Goal: Information Seeking & Learning: Learn about a topic

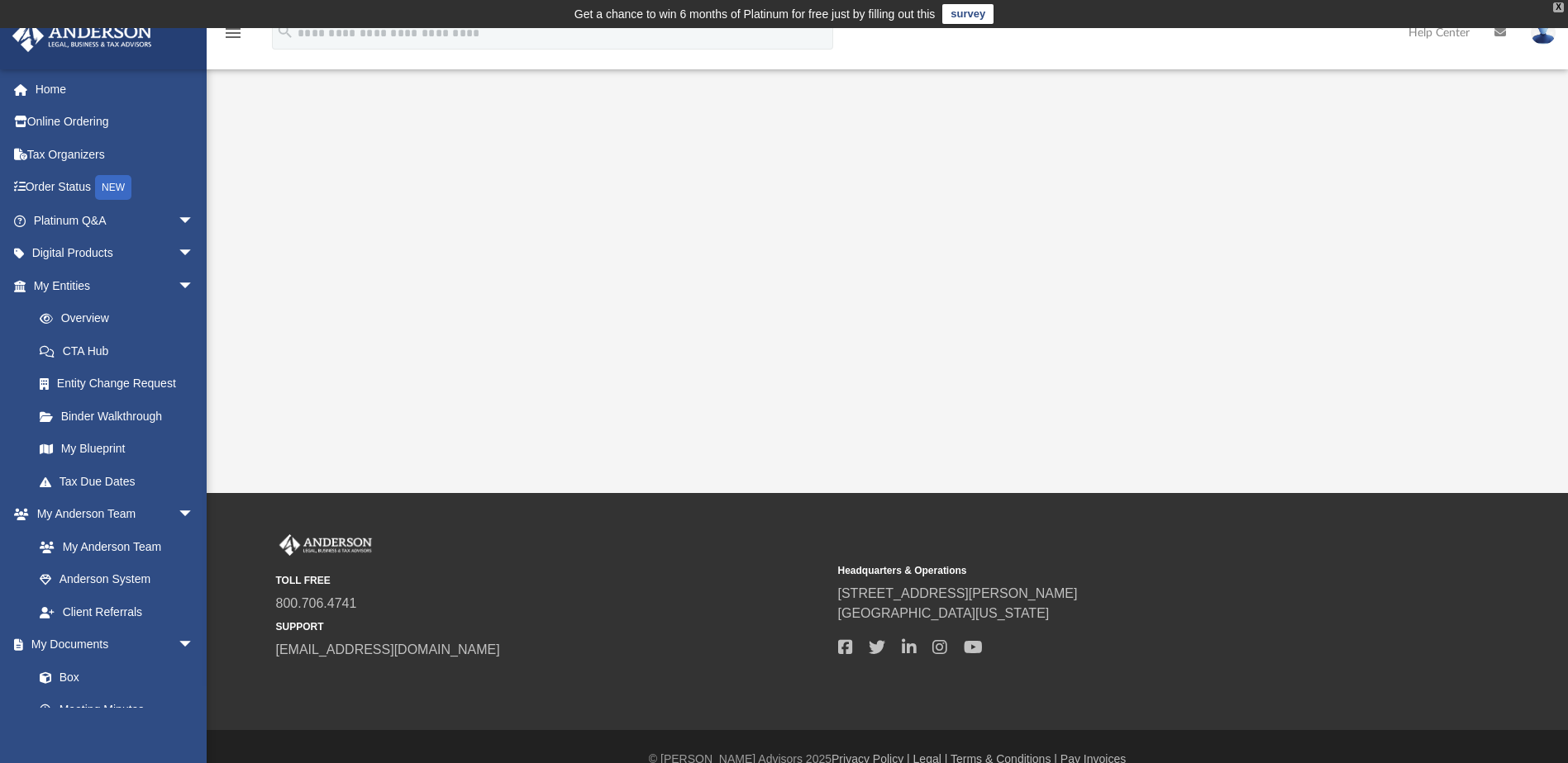
click at [1559, 10] on div "X" at bounding box center [1558, 8] width 10 height 10
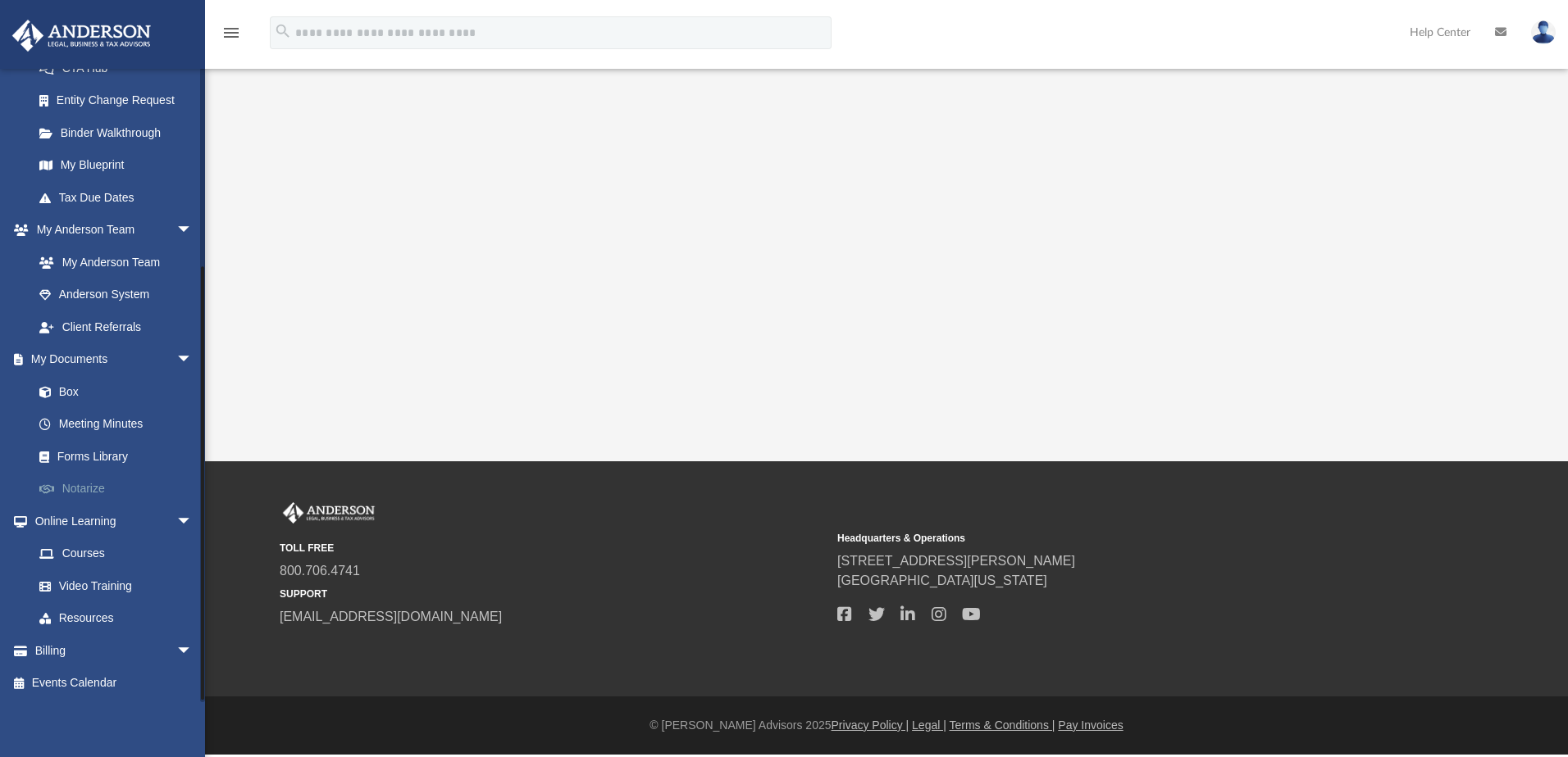
scroll to position [281, 0]
click at [58, 681] on link "Events Calendar" at bounding box center [114, 682] width 205 height 33
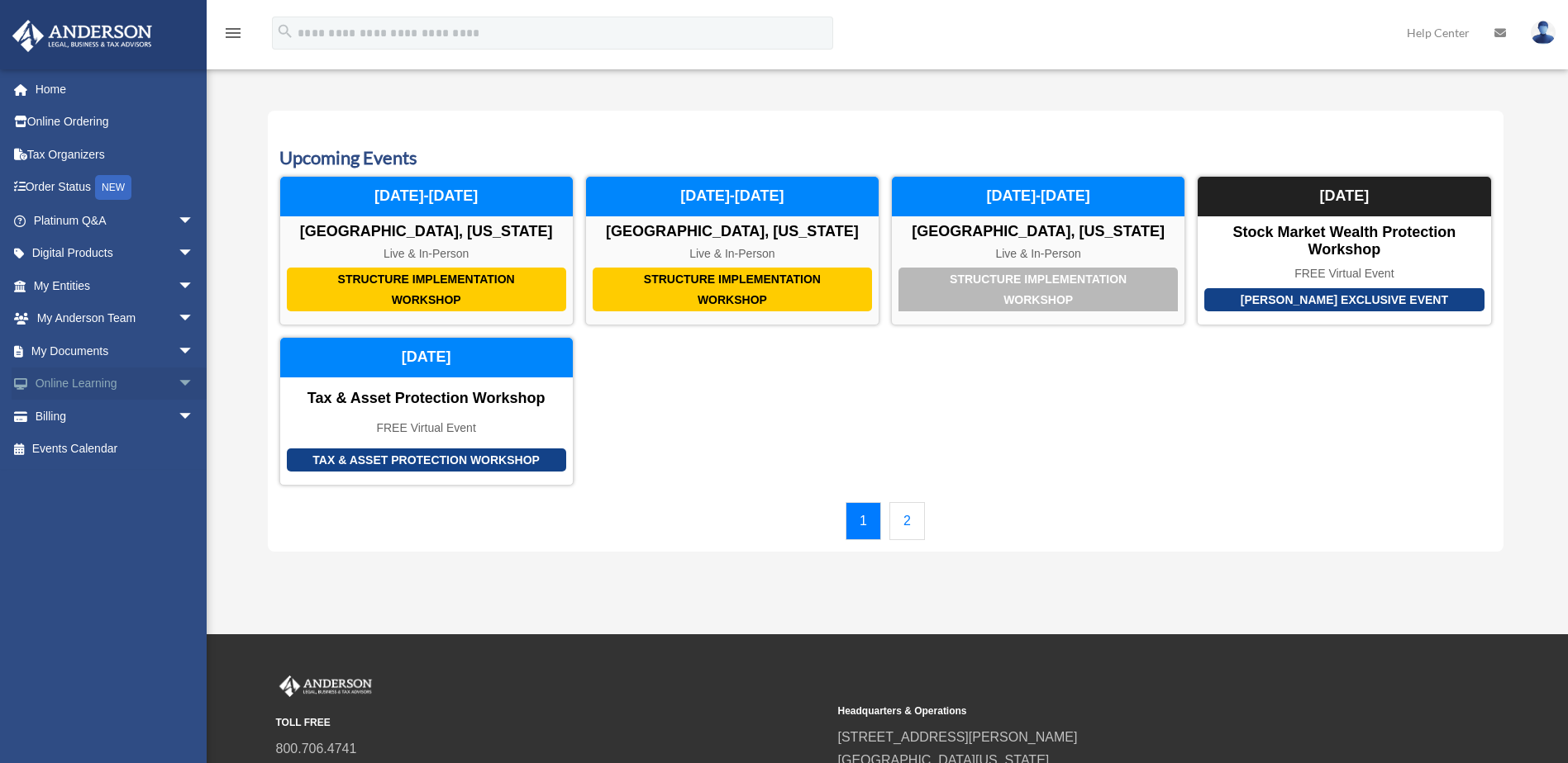
click at [178, 377] on span "arrow_drop_down" at bounding box center [194, 384] width 33 height 34
click at [178, 314] on span "arrow_drop_down" at bounding box center [194, 320] width 33 height 34
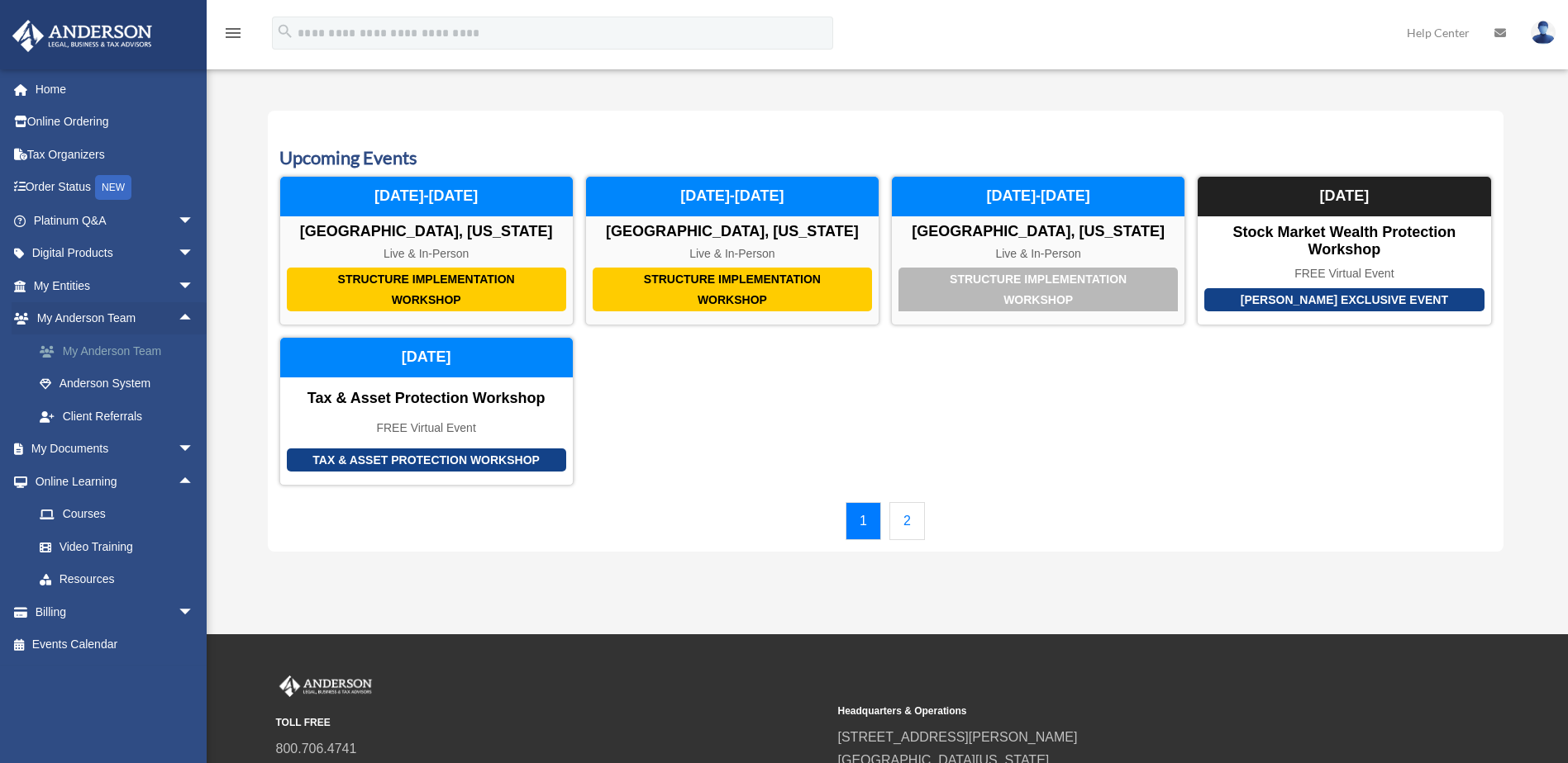
click at [126, 360] on link "My Anderson Team" at bounding box center [120, 351] width 196 height 33
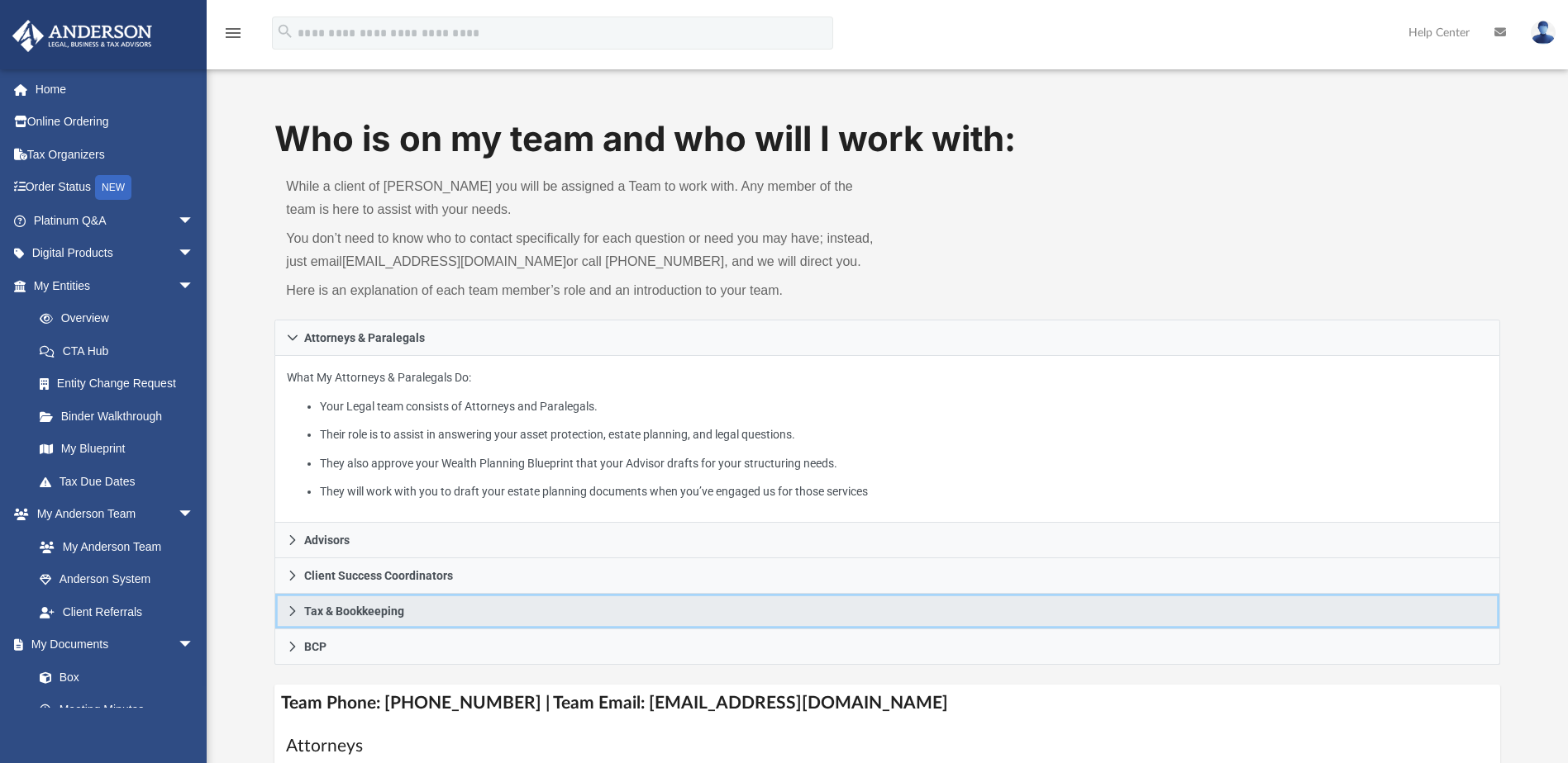
click at [372, 614] on span "Tax & Bookkeeping" at bounding box center [354, 611] width 100 height 11
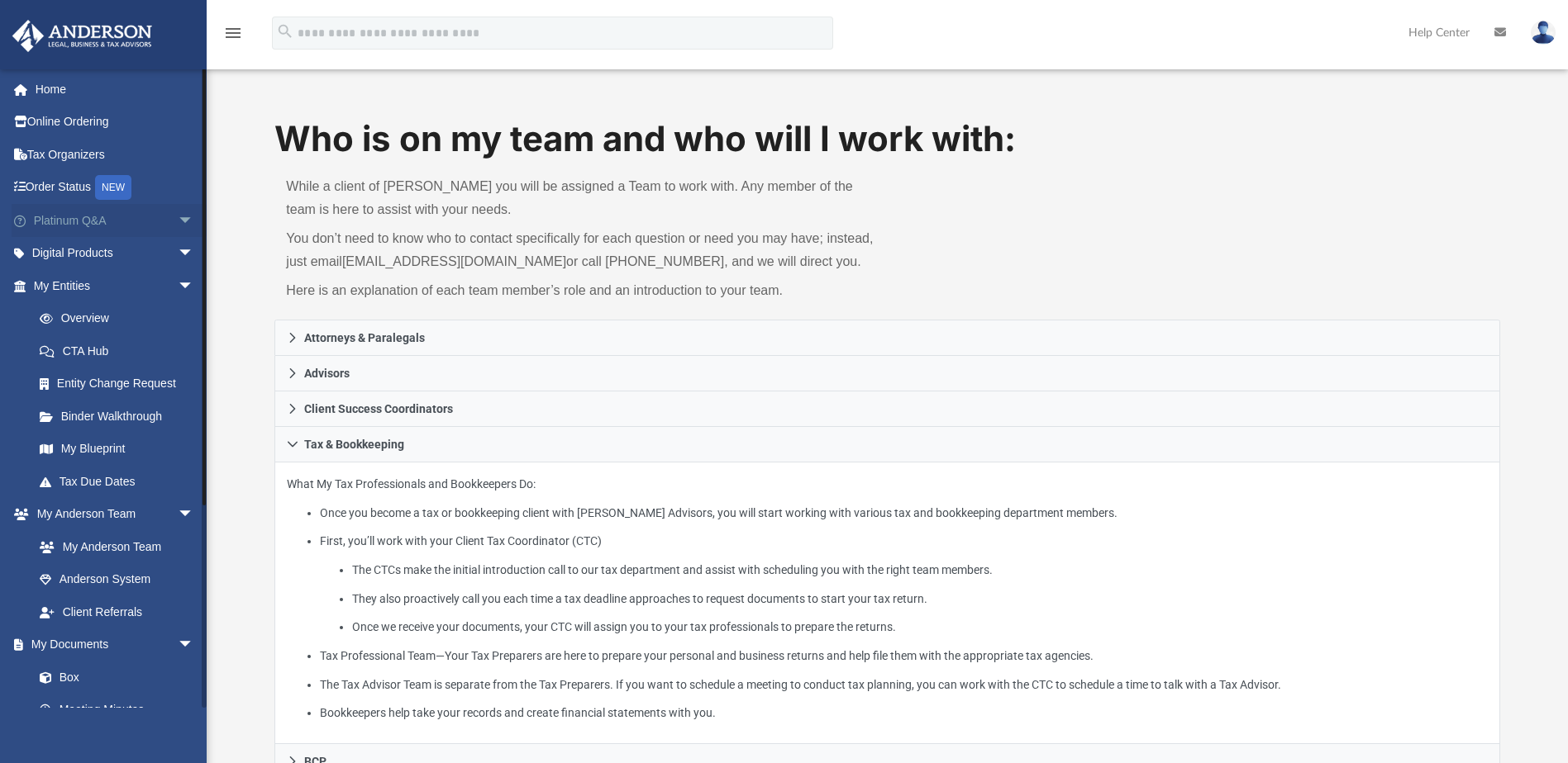
click at [178, 219] on span "arrow_drop_down" at bounding box center [194, 221] width 33 height 34
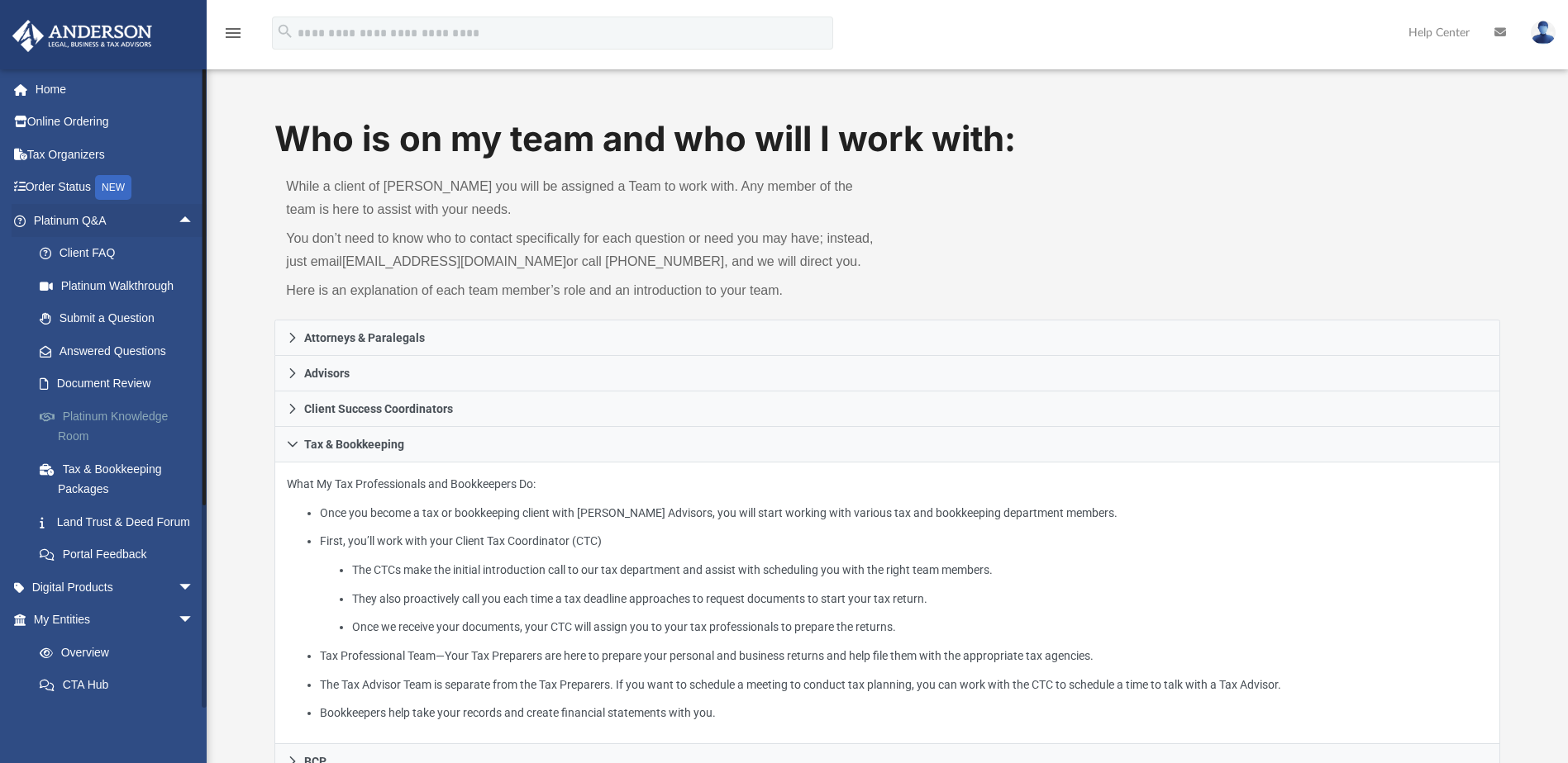
click at [96, 411] on link "Platinum Knowledge Room" at bounding box center [120, 425] width 196 height 52
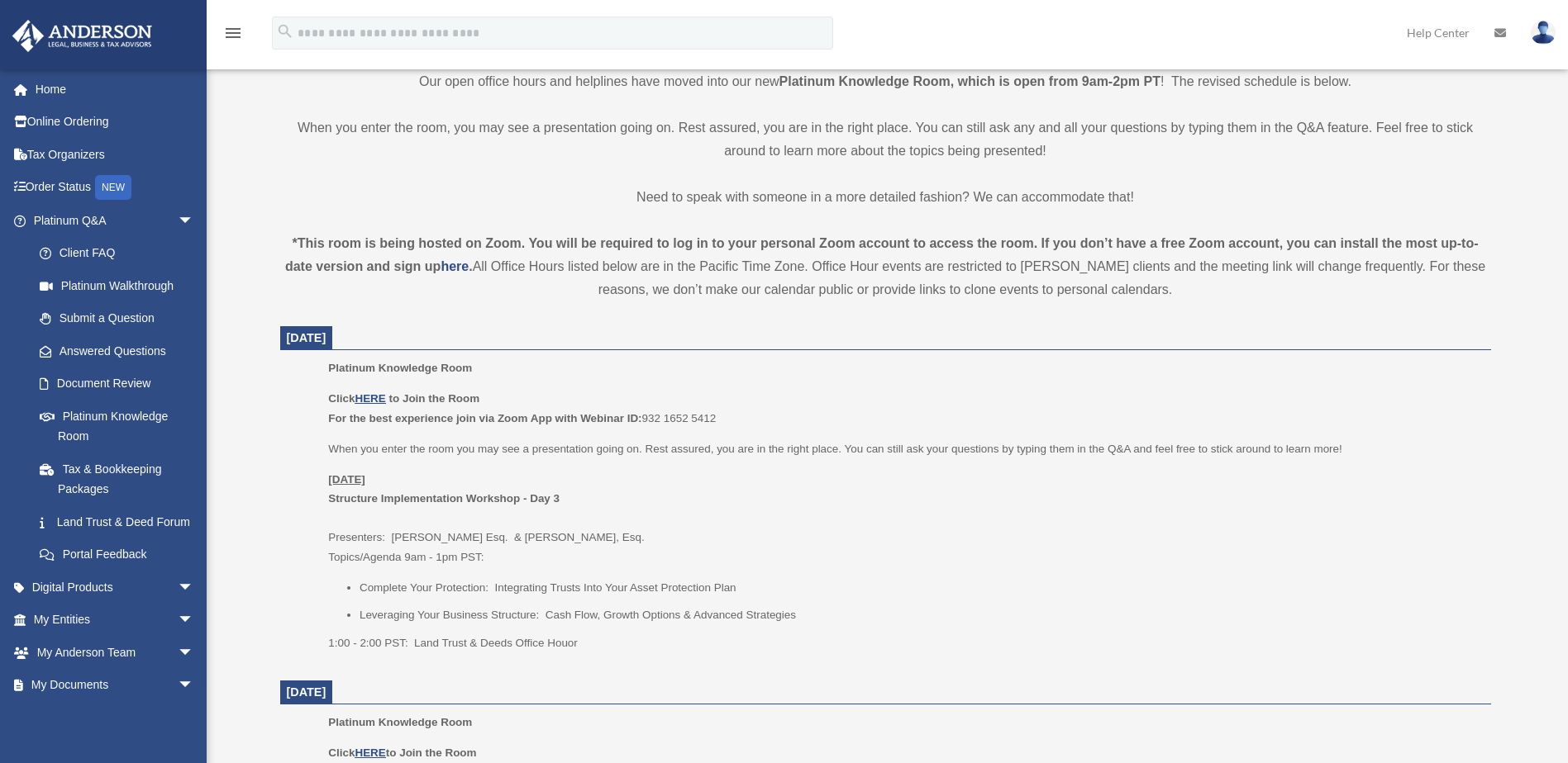
scroll to position [413, 0]
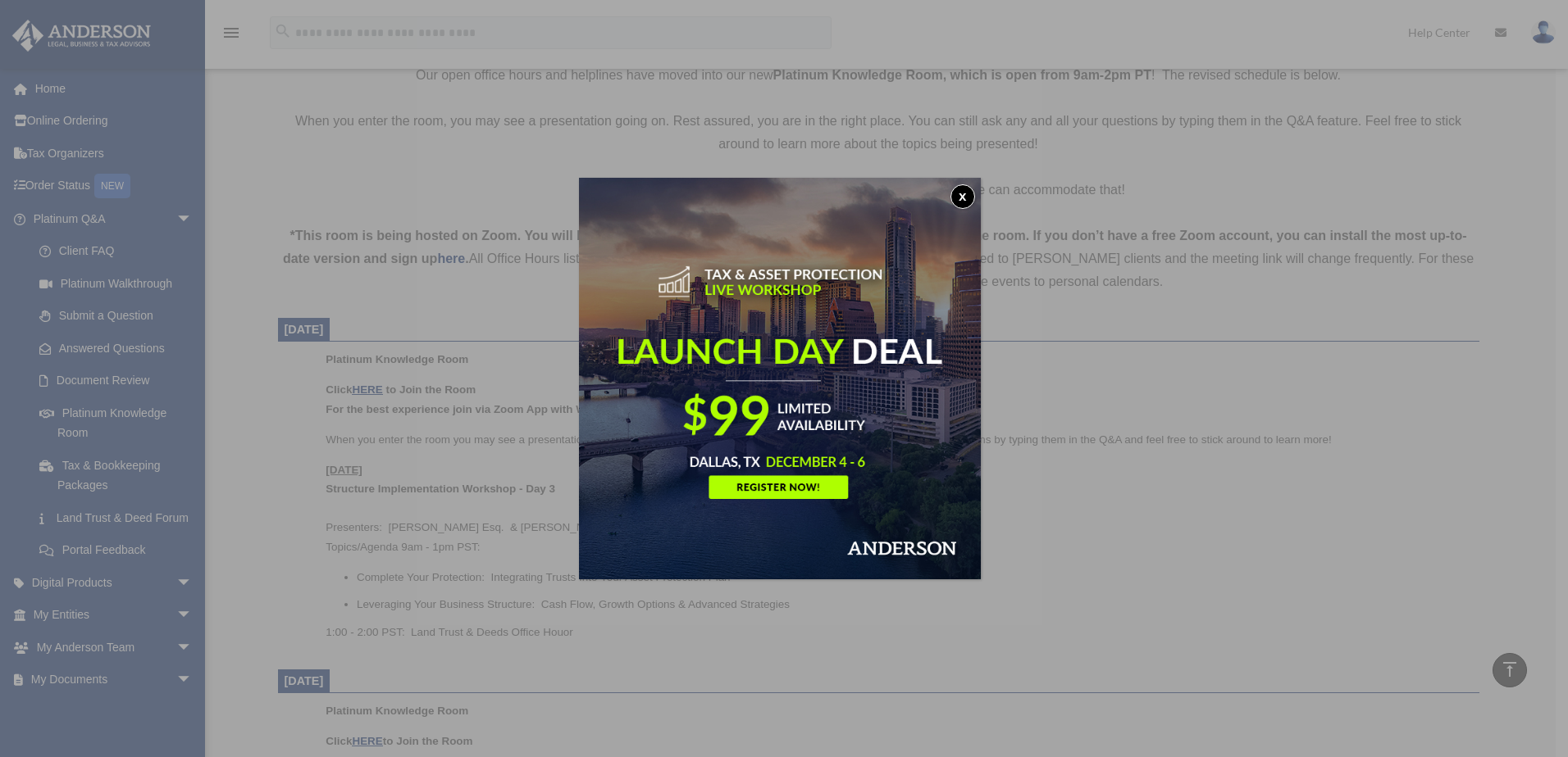
click at [963, 191] on button "x" at bounding box center [963, 197] width 25 height 25
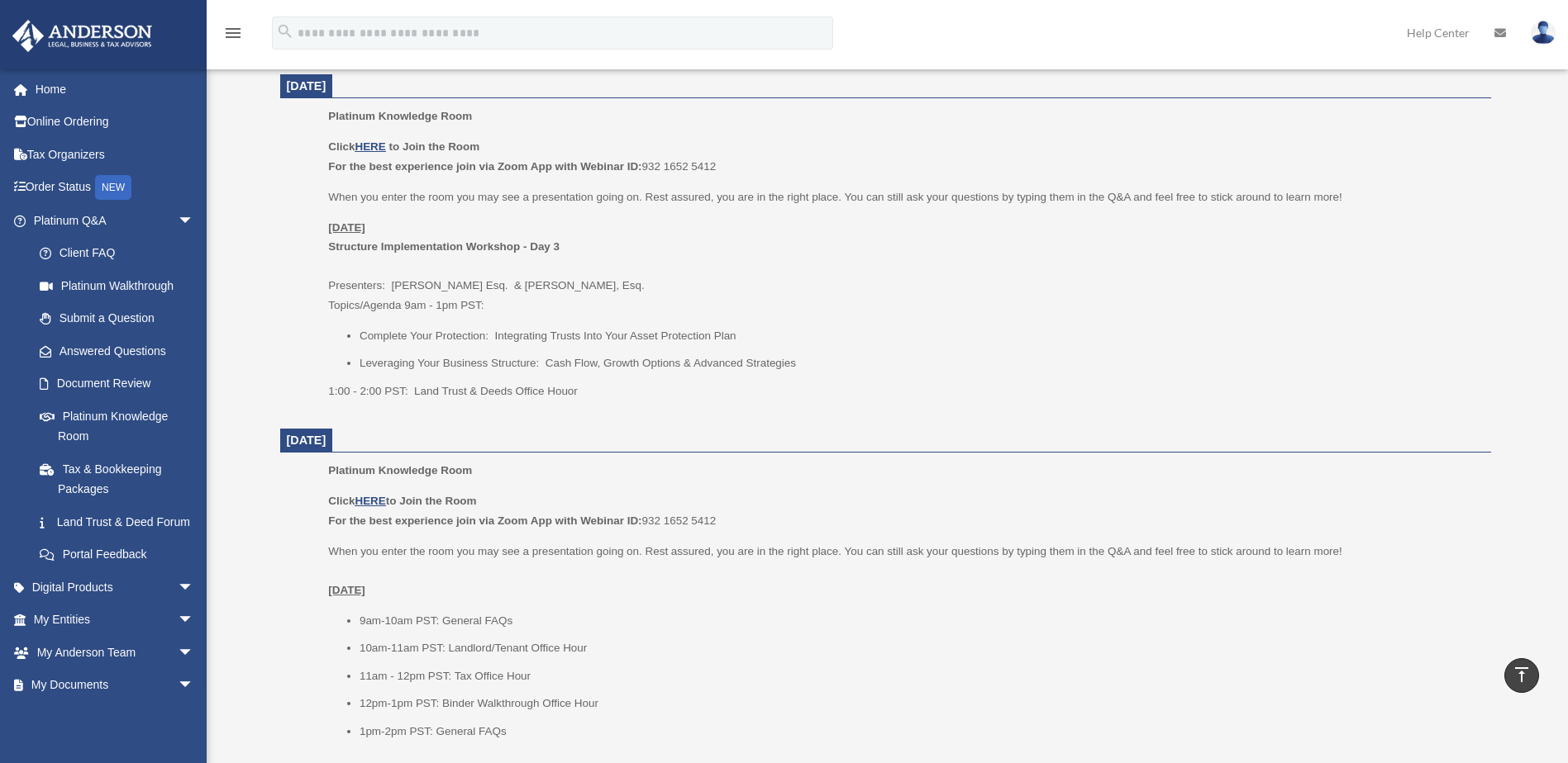
scroll to position [661, 0]
drag, startPoint x: 329, startPoint y: 241, endPoint x: 547, endPoint y: 249, distance: 218.1
click at [547, 249] on b "Structure Implementation Workshop - Day 3" at bounding box center [444, 244] width 231 height 12
drag, startPoint x: 355, startPoint y: 333, endPoint x: 755, endPoint y: 330, distance: 400.0
click at [755, 330] on ul "Complete Your Protection: Integrating Trusts Into Your Asset Protection Plan Le…" at bounding box center [903, 347] width 1150 height 47
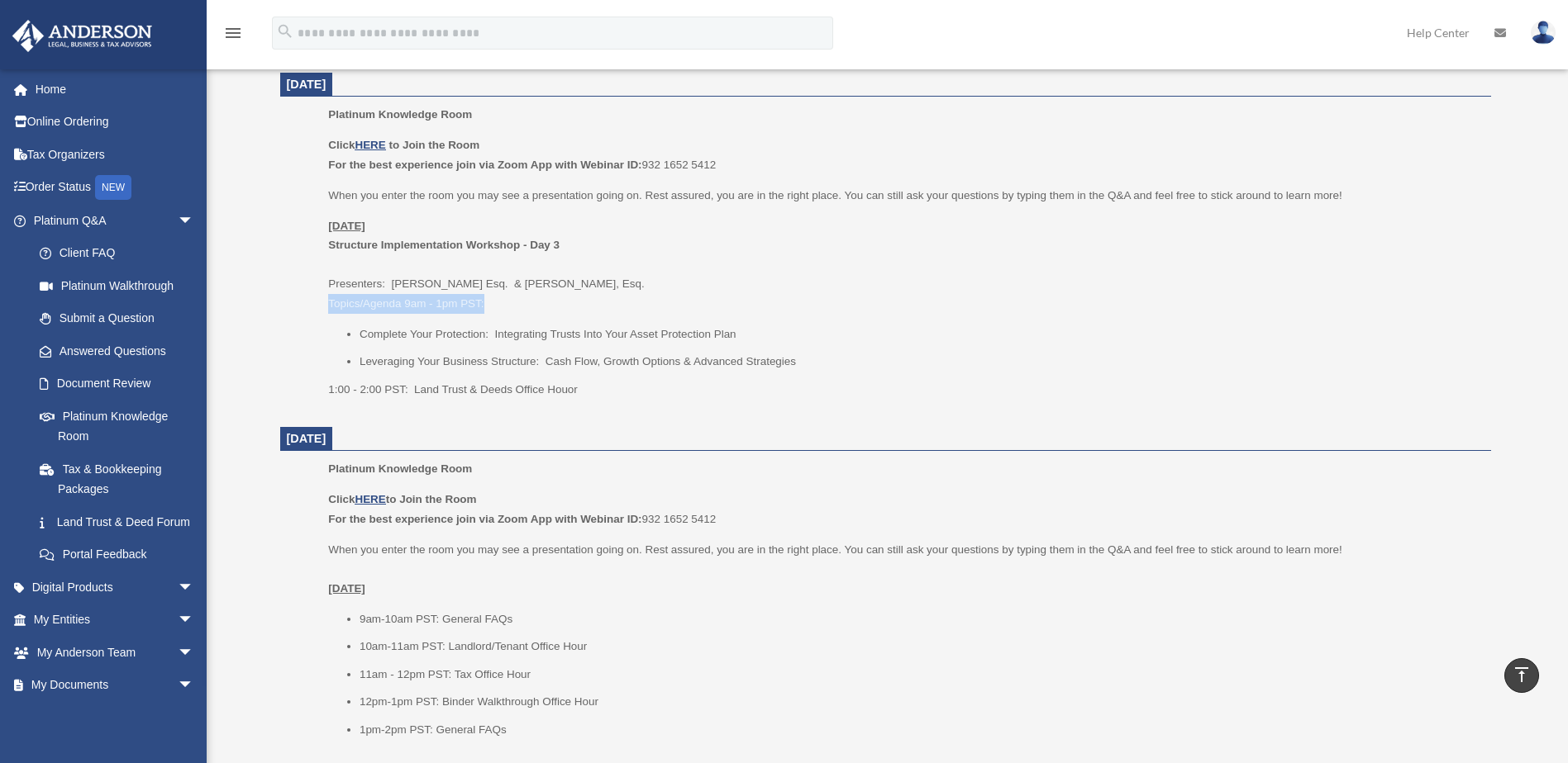
drag, startPoint x: 482, startPoint y: 306, endPoint x: 317, endPoint y: 309, distance: 165.0
click at [317, 309] on ul "Platinum Knowledge Room Click HERE to Join the Room For the best experience joi…" at bounding box center [886, 258] width 1187 height 305
drag, startPoint x: 561, startPoint y: 245, endPoint x: 527, endPoint y: 240, distance: 34.4
click at [527, 240] on p "Monday, September 29 Structure Implementation Workshop - Day 3 Presenters: Sava…" at bounding box center [903, 265] width 1150 height 97
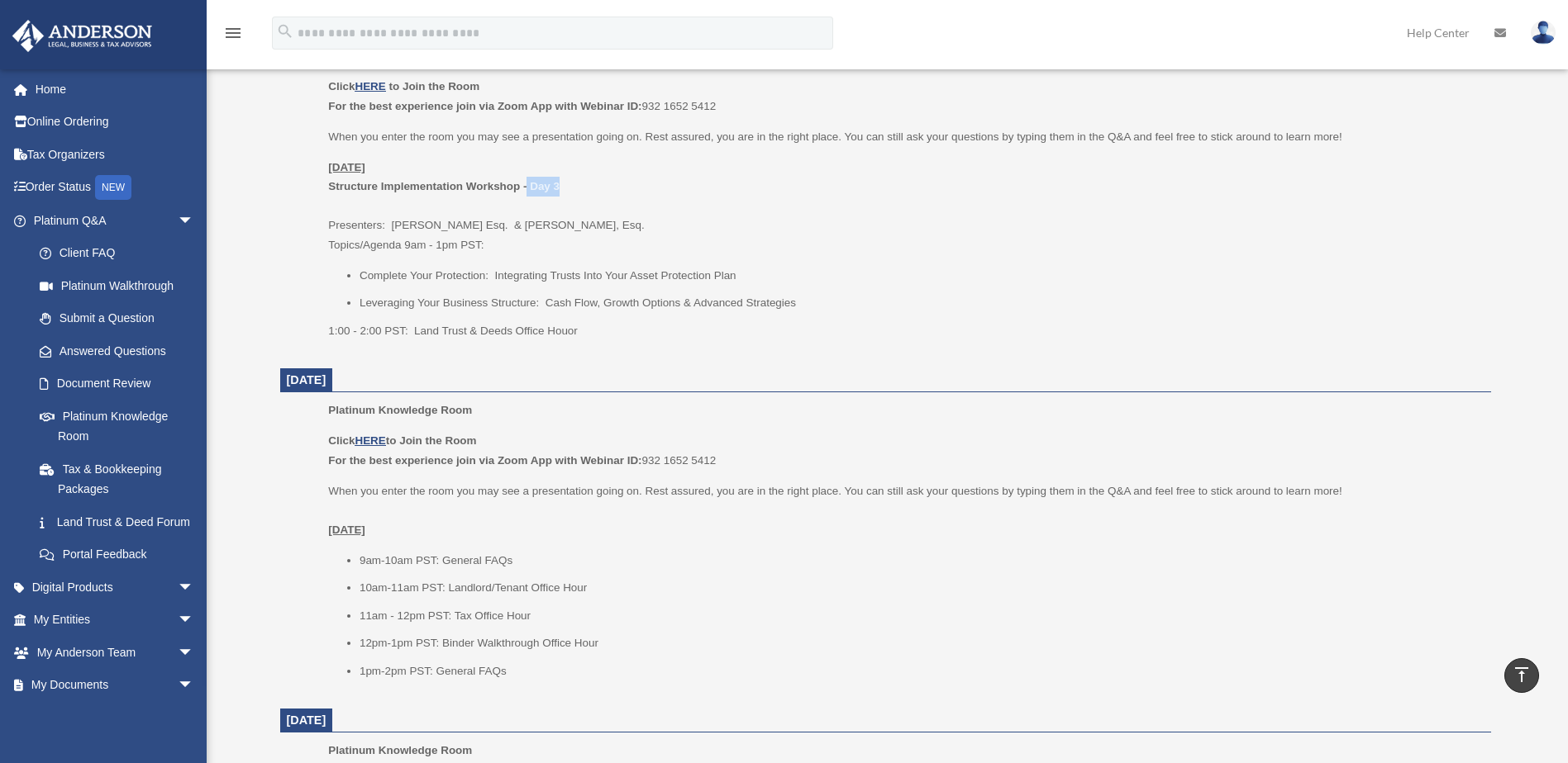
scroll to position [826, 0]
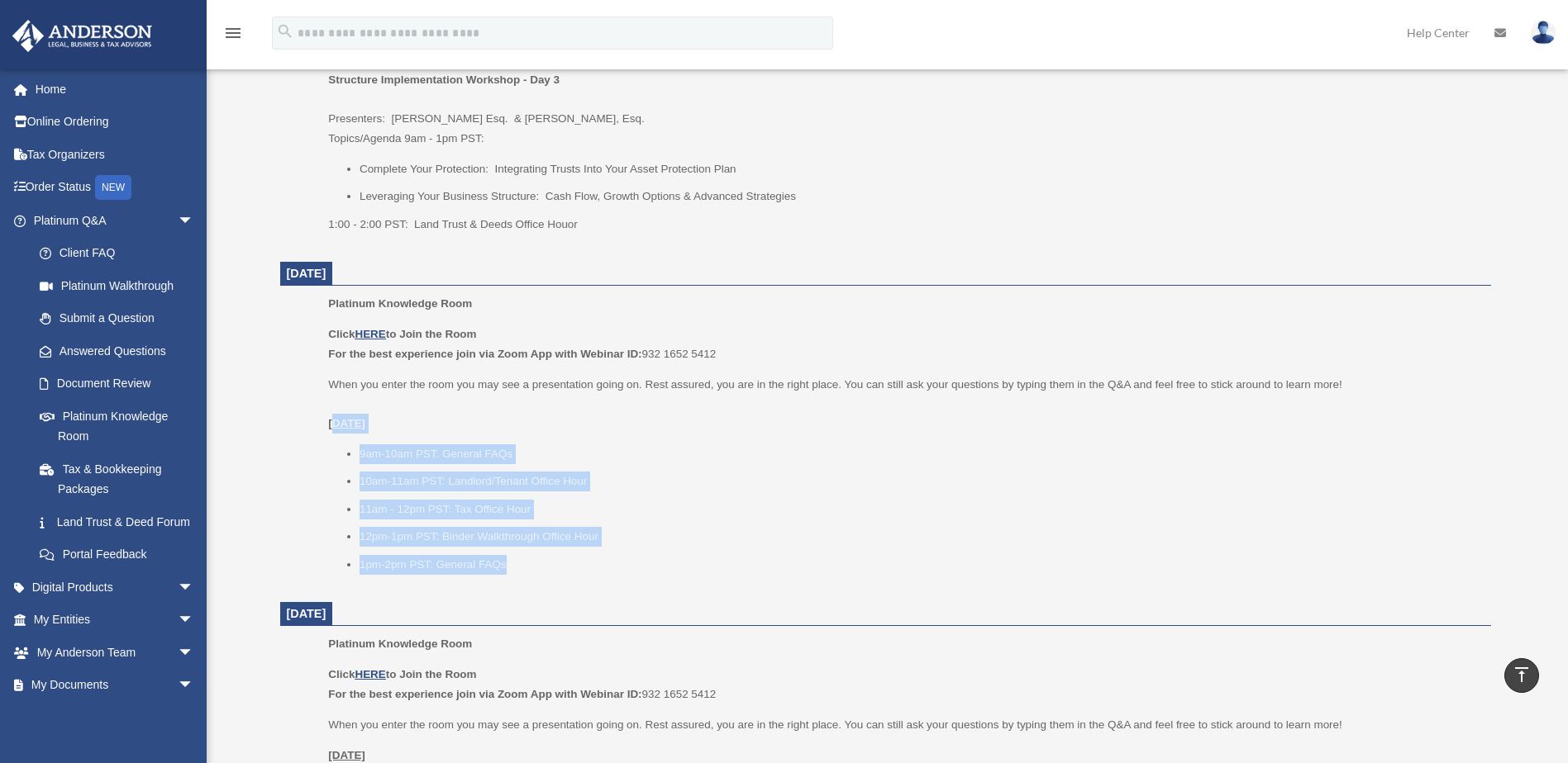
drag, startPoint x: 372, startPoint y: 440, endPoint x: 540, endPoint y: 560, distance: 206.5
click at [540, 560] on div "Click HERE to Join the Room For the best experience join via Zoom App with Webi…" at bounding box center [903, 449] width 1150 height 250
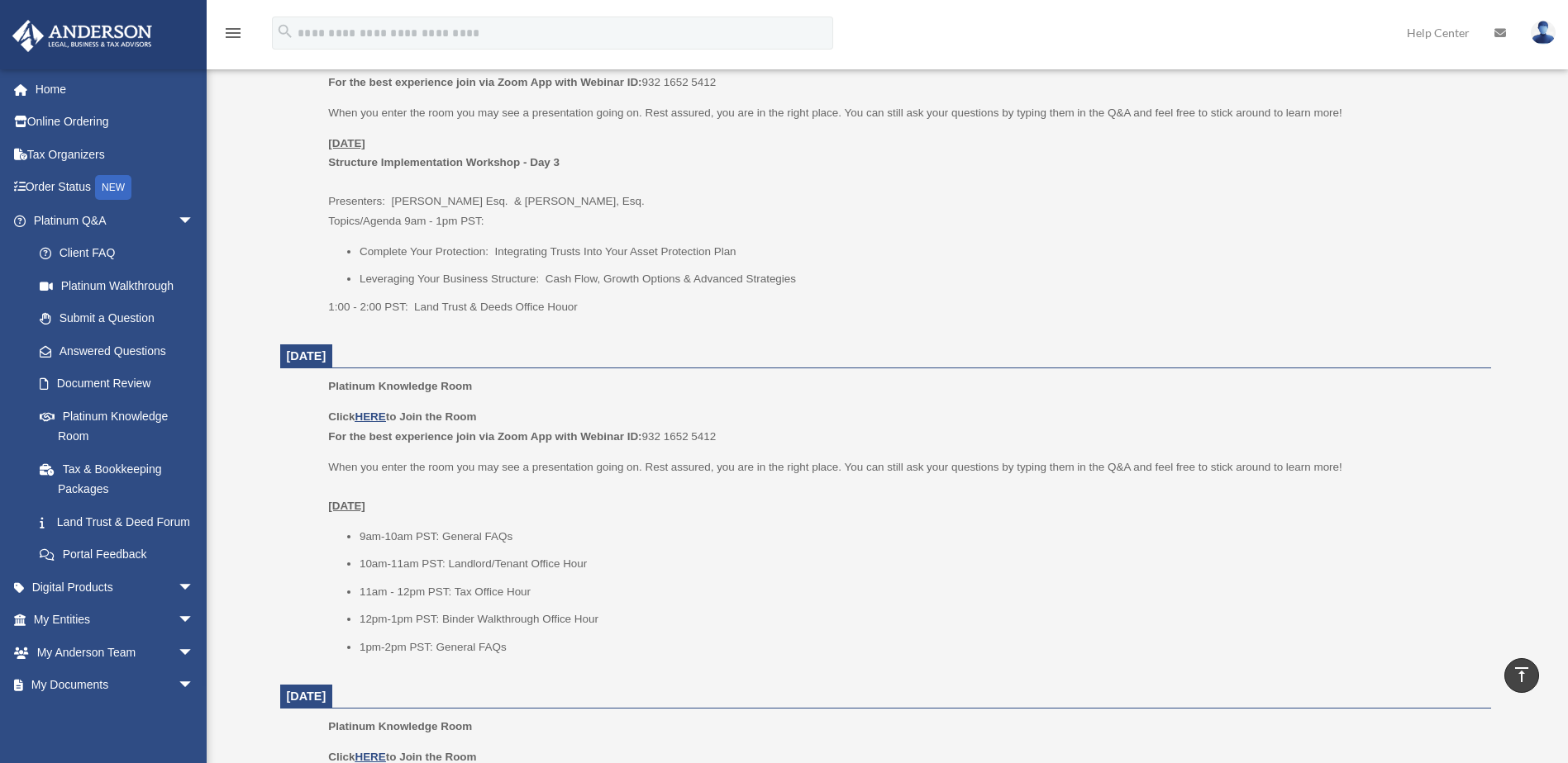
click at [603, 300] on p "1:00 - 2:00 PST: Land Trust & Deeds Office Houor" at bounding box center [903, 307] width 1150 height 20
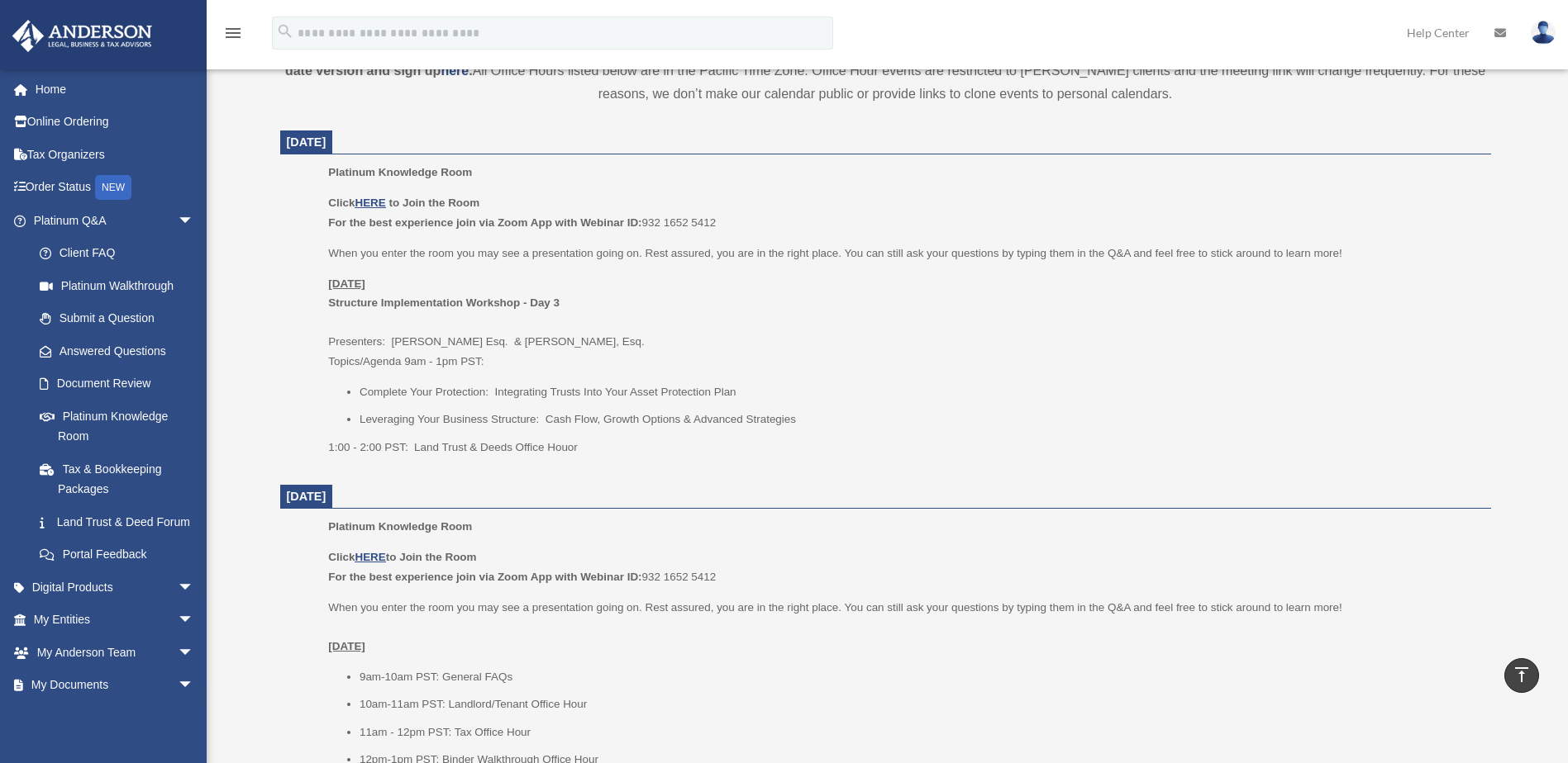
scroll to position [578, 0]
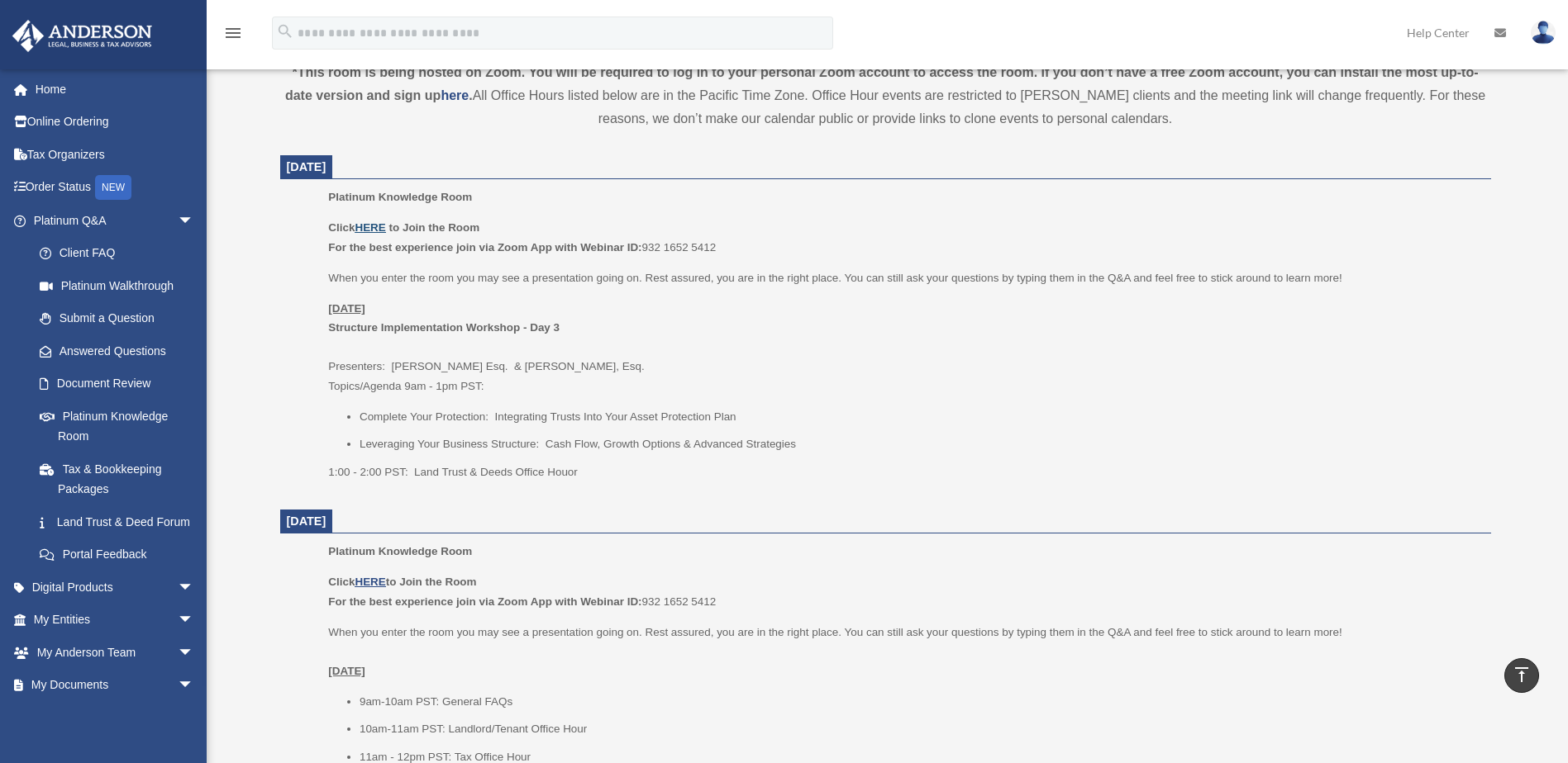
click at [376, 228] on u "HERE" at bounding box center [369, 227] width 31 height 12
drag, startPoint x: 571, startPoint y: 326, endPoint x: 324, endPoint y: 335, distance: 247.2
click at [324, 335] on ul "Platinum Knowledge Room Click HERE to Join the Room For the best experience joi…" at bounding box center [886, 340] width 1187 height 305
click at [674, 378] on p "Monday, September 29 Structure Implementation Workshop - Day 3 Presenters: Sava…" at bounding box center [903, 347] width 1150 height 97
click at [385, 229] on u "HERE" at bounding box center [369, 227] width 31 height 12
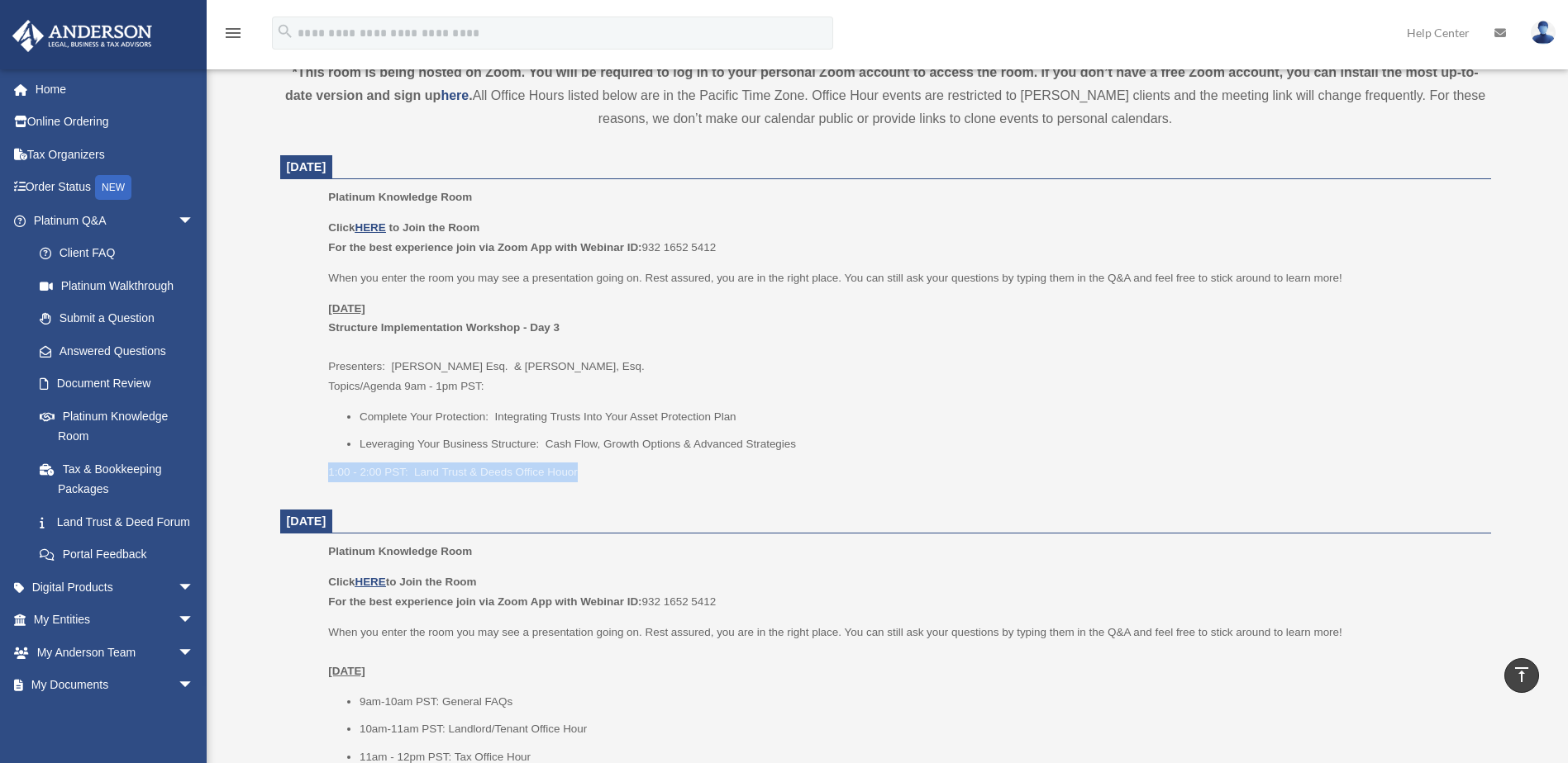
drag, startPoint x: 568, startPoint y: 473, endPoint x: 324, endPoint y: 473, distance: 244.0
click at [324, 473] on ul "Platinum Knowledge Room Click HERE to Join the Room For the best experience joi…" at bounding box center [886, 340] width 1187 height 305
click at [369, 229] on u "HERE" at bounding box center [369, 227] width 31 height 12
click at [601, 336] on p "Monday, September 29 Structure Implementation Workshop - Day 3 Presenters: Sava…" at bounding box center [903, 347] width 1150 height 97
